Goal: Transaction & Acquisition: Obtain resource

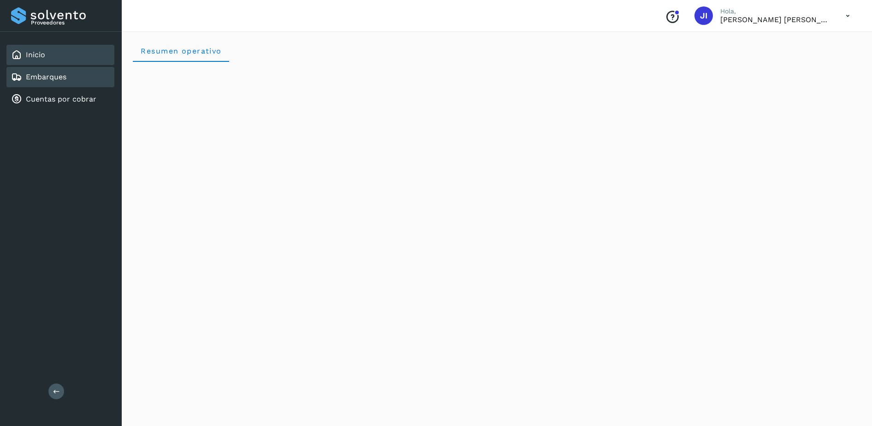
drag, startPoint x: 443, startPoint y: 64, endPoint x: 107, endPoint y: 83, distance: 335.9
click at [107, 83] on div "Embarques" at bounding box center [60, 77] width 108 height 20
click at [51, 95] on link "Cuentas por cobrar" at bounding box center [61, 99] width 71 height 9
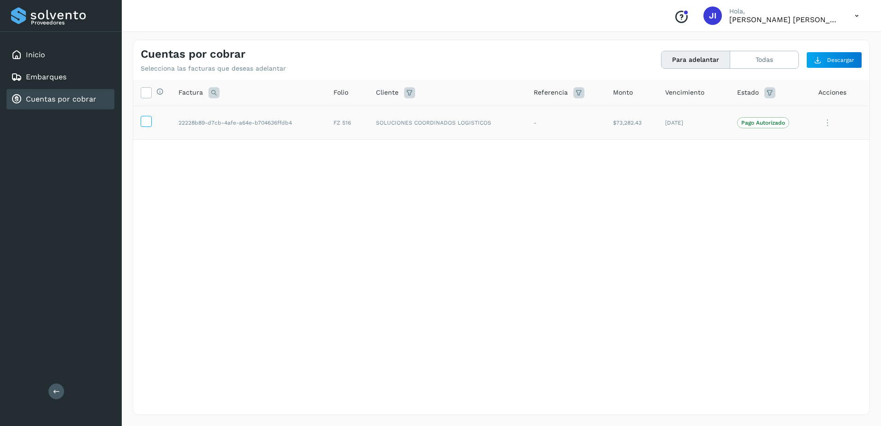
click at [146, 122] on icon at bounding box center [146, 121] width 10 height 10
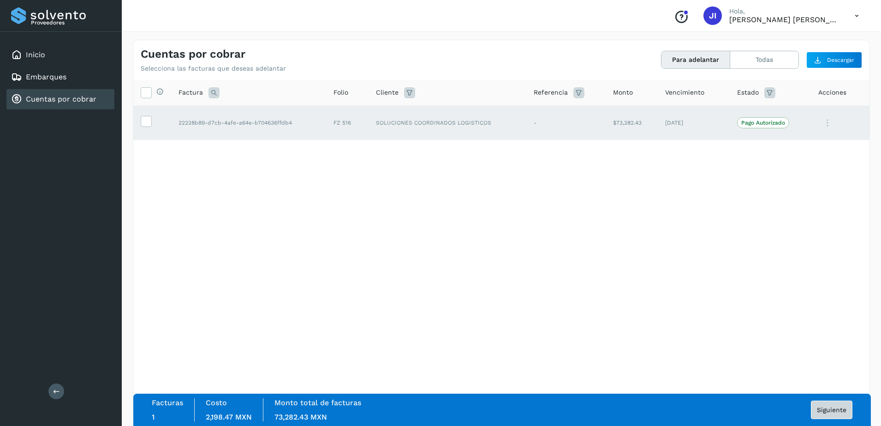
click at [843, 398] on div "Facturas 1 Costo 2,198.47 MXN Monto total de facturas 73,282.43 MXN Siguiente" at bounding box center [502, 409] width 701 height 23
click at [837, 406] on span "Siguiente" at bounding box center [832, 409] width 30 height 6
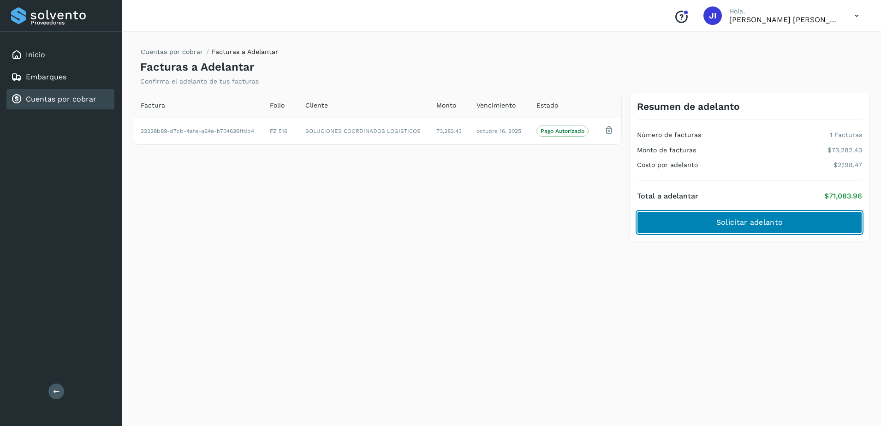
click at [784, 223] on button "Solicitar adelanto" at bounding box center [749, 222] width 225 height 22
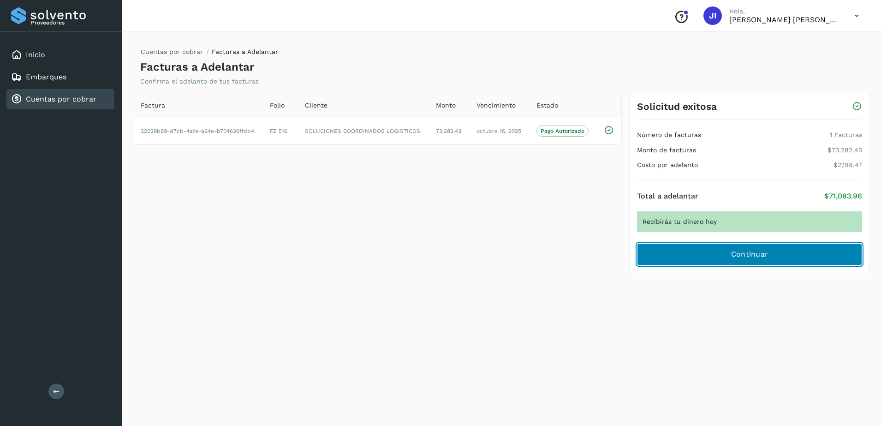
click at [699, 258] on button "Continuar" at bounding box center [749, 254] width 225 height 22
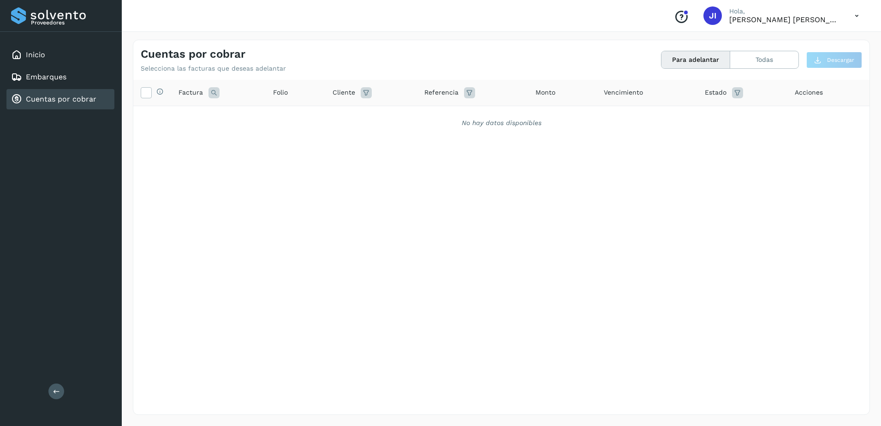
click at [358, 43] on div "Cuentas por cobrar Selecciona las facturas que deseas adelantar Para adelantar …" at bounding box center [501, 56] width 736 height 32
